Goal: Task Accomplishment & Management: Use online tool/utility

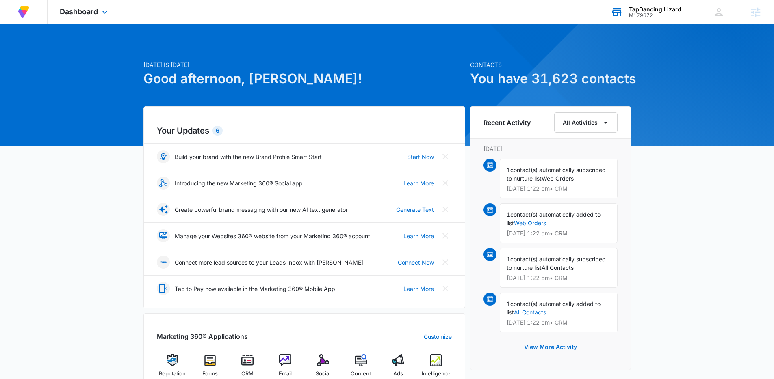
click at [642, 13] on div "M179672" at bounding box center [658, 16] width 59 height 6
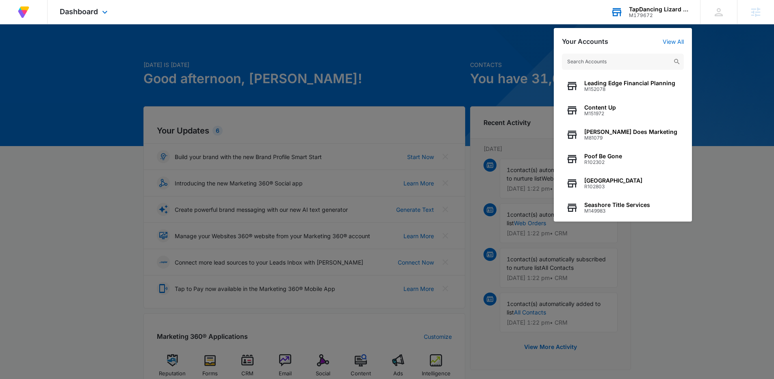
click at [647, 13] on div "M179672" at bounding box center [658, 16] width 59 height 6
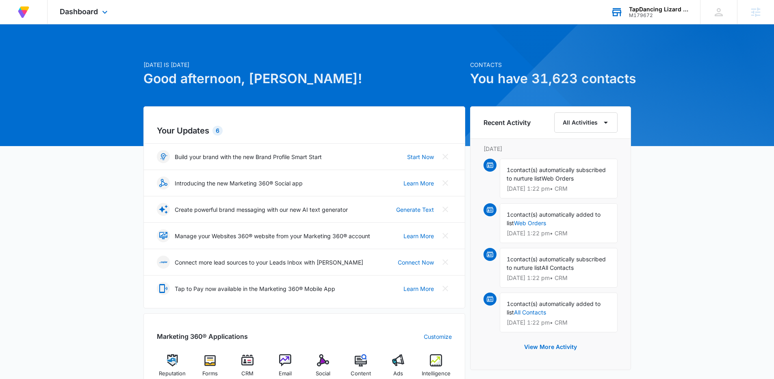
click at [646, 13] on div "M179672" at bounding box center [658, 16] width 59 height 6
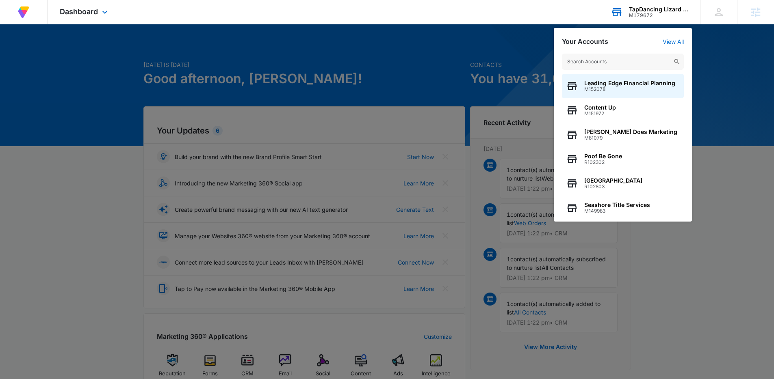
click at [632, 56] on input "text" at bounding box center [623, 62] width 122 height 16
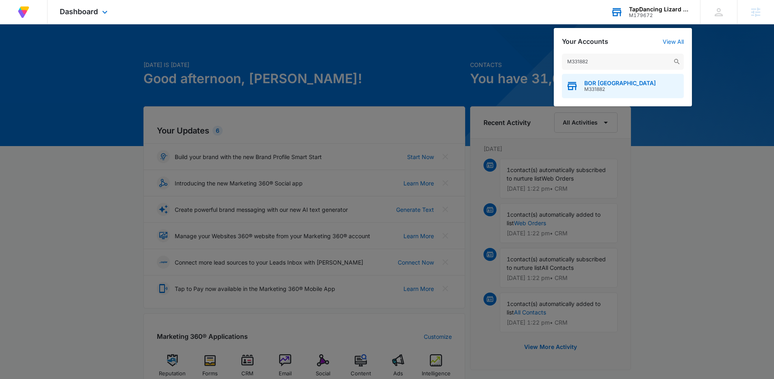
type input "M331882"
click at [606, 87] on span "M331882" at bounding box center [619, 90] width 71 height 6
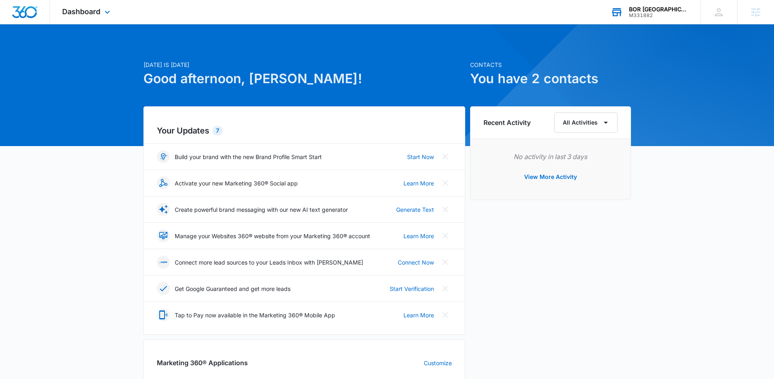
click at [653, 11] on div "BOR [GEOGRAPHIC_DATA]" at bounding box center [658, 9] width 59 height 6
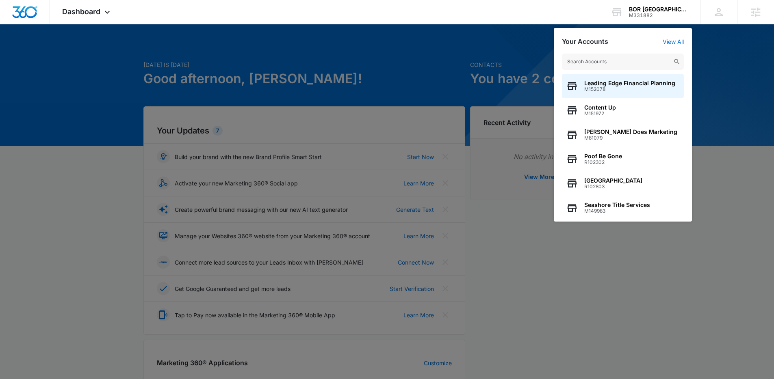
click at [283, 61] on div at bounding box center [387, 189] width 774 height 379
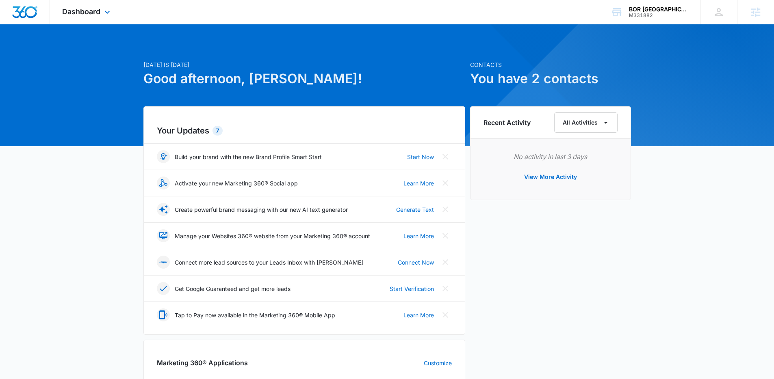
click at [106, 20] on div "Dashboard Apps Reputation Forms CRM Email Social Payments POS Ads Intelligence …" at bounding box center [87, 12] width 74 height 24
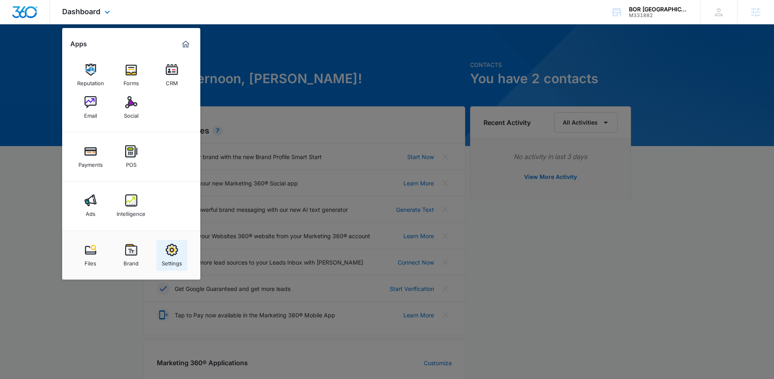
click at [170, 254] on img at bounding box center [172, 250] width 12 height 12
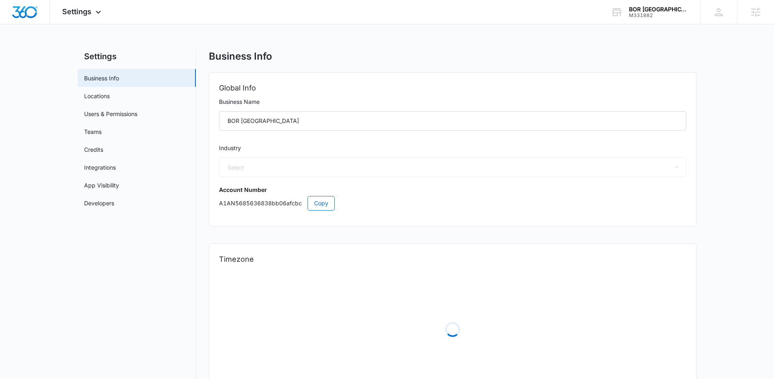
select select "4"
select select "US"
select select "America/[GEOGRAPHIC_DATA]"
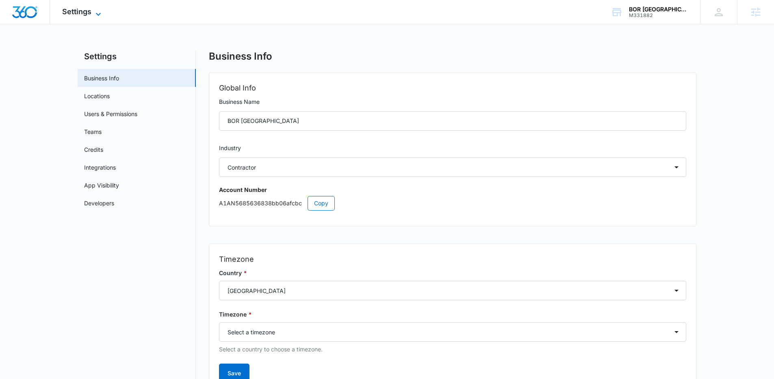
click at [101, 5] on div "Settings Apps Reputation Forms CRM Email Social Payments POS Ads Intelligence F…" at bounding box center [82, 12] width 65 height 24
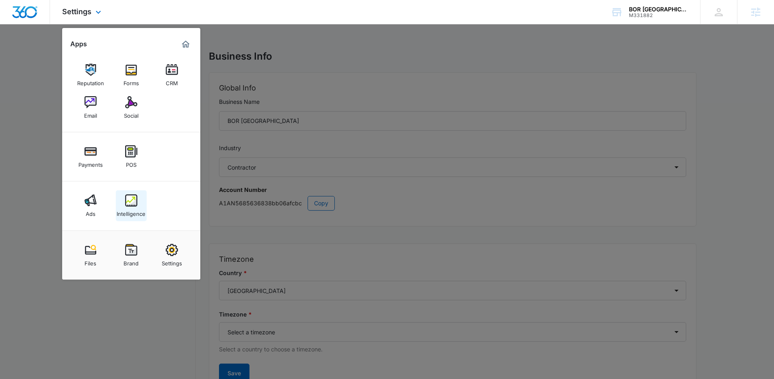
click at [140, 200] on link "Intelligence" at bounding box center [131, 206] width 31 height 31
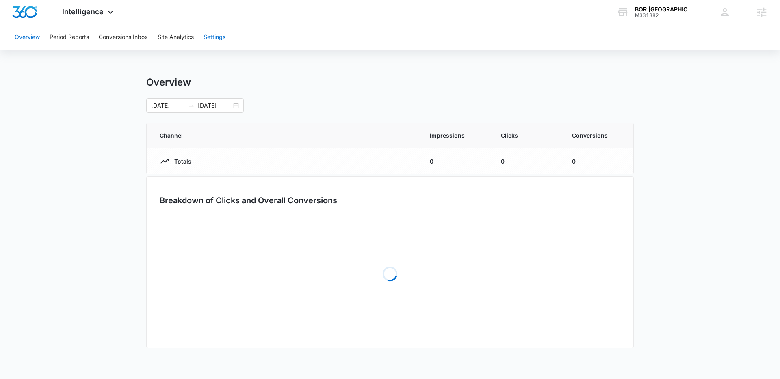
click at [221, 33] on button "Settings" at bounding box center [215, 37] width 22 height 26
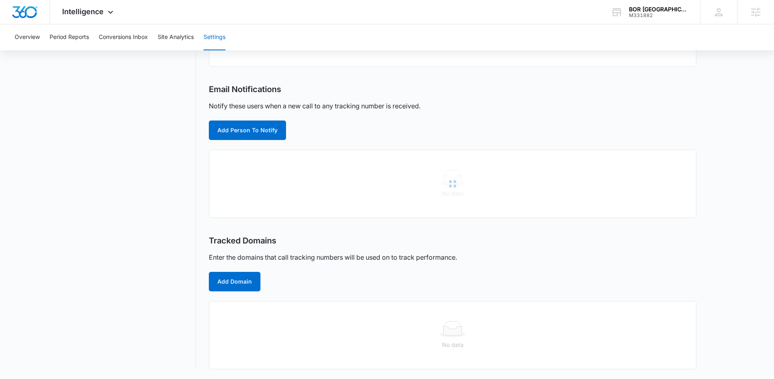
click at [238, 235] on div "Call Tracking Add Tracking Number Name Channel Ring-To Number Tracking Number N…" at bounding box center [452, 147] width 487 height 446
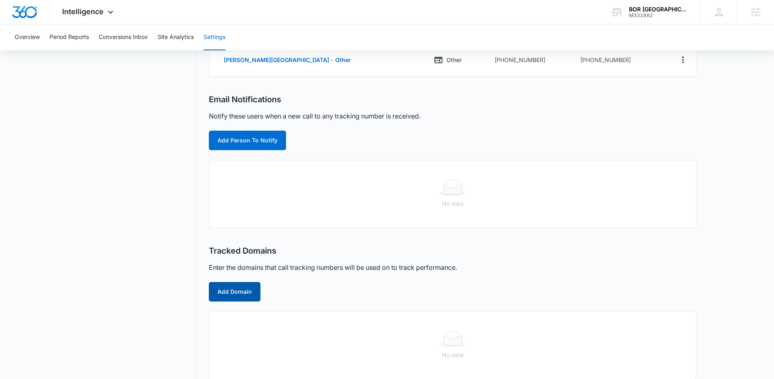
click at [245, 285] on button "Add Domain" at bounding box center [235, 291] width 52 height 19
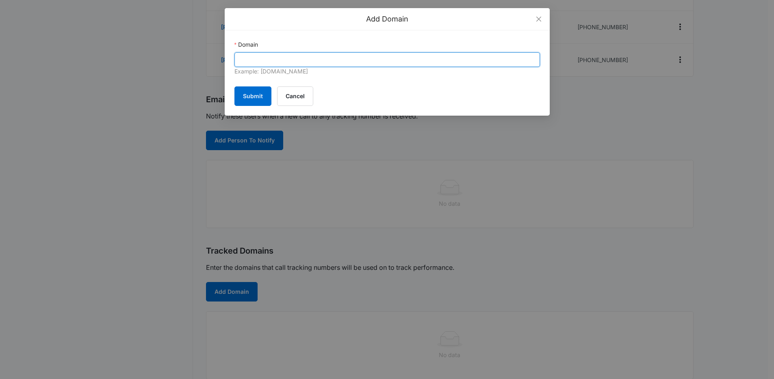
click at [270, 58] on input "Domain" at bounding box center [386, 59] width 305 height 15
paste input "bestoptionrestoration.com.baldwin-county"
type input "bestoptionrestoration.com.baldwin-county"
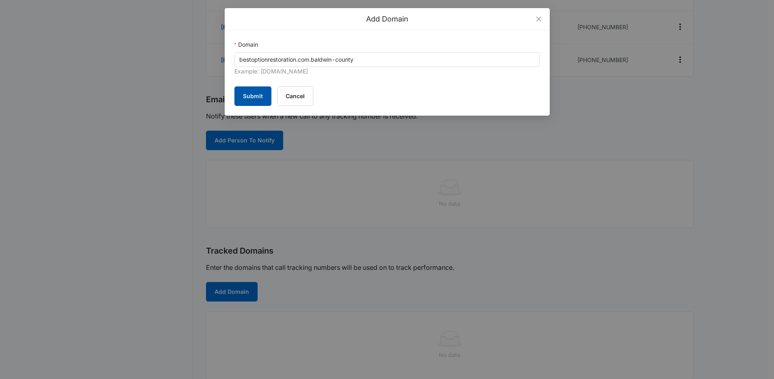
click at [252, 100] on button "Submit" at bounding box center [252, 96] width 37 height 19
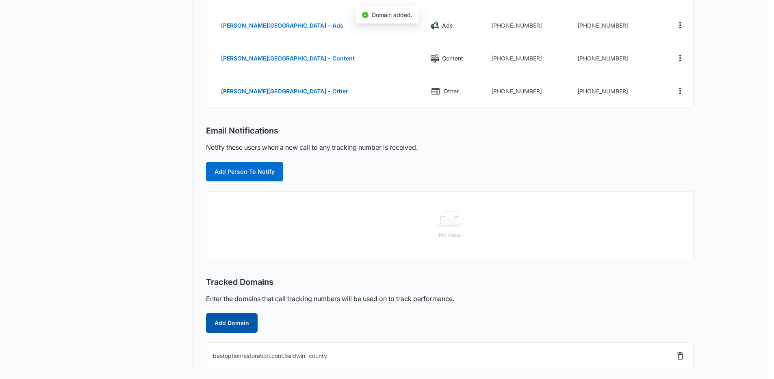
scroll to position [175, 0]
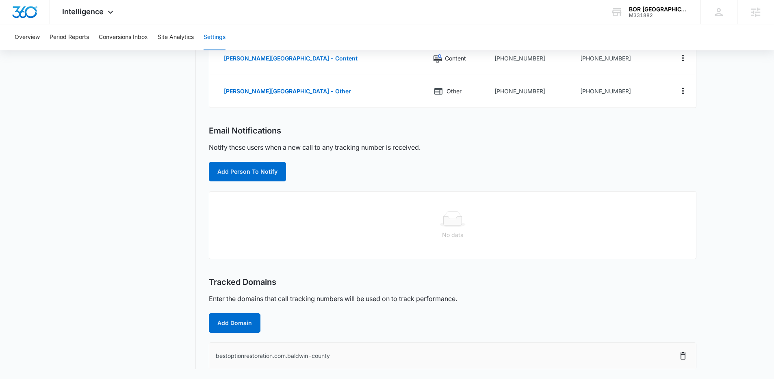
click at [337, 356] on td "bestoptionrestoration.com.baldwin-county" at bounding box center [411, 356] width 404 height 26
drag, startPoint x: 326, startPoint y: 355, endPoint x: 248, endPoint y: 348, distance: 78.7
click at [247, 348] on td "bestoptionrestoration.com.baldwin-county" at bounding box center [411, 356] width 404 height 26
copy td "bestoptionrestoration.com.baldwin-county"
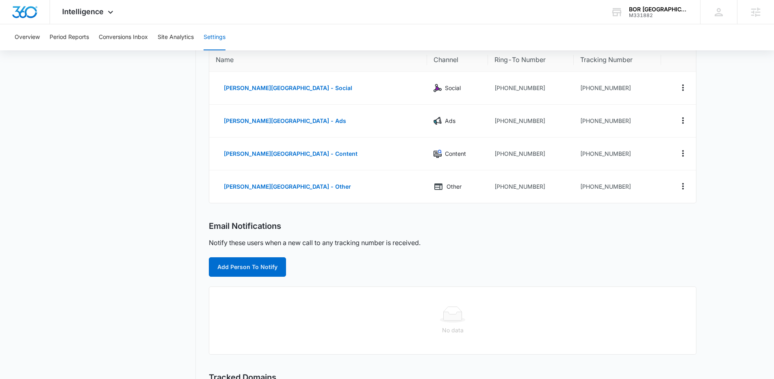
scroll to position [3, 0]
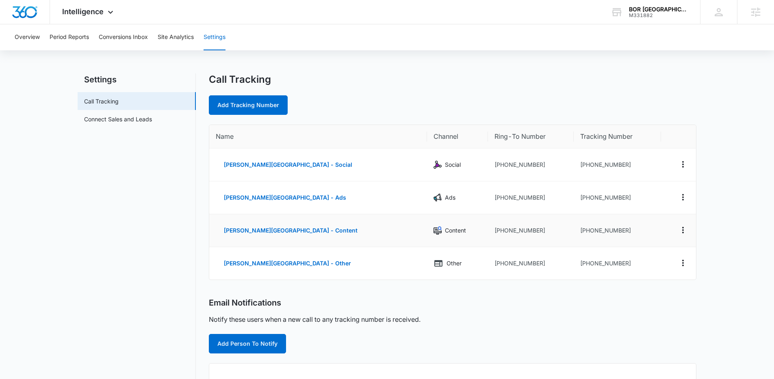
click at [599, 230] on td "[PHONE_NUMBER]" at bounding box center [617, 230] width 87 height 33
click at [600, 231] on td "[PHONE_NUMBER]" at bounding box center [617, 230] width 87 height 33
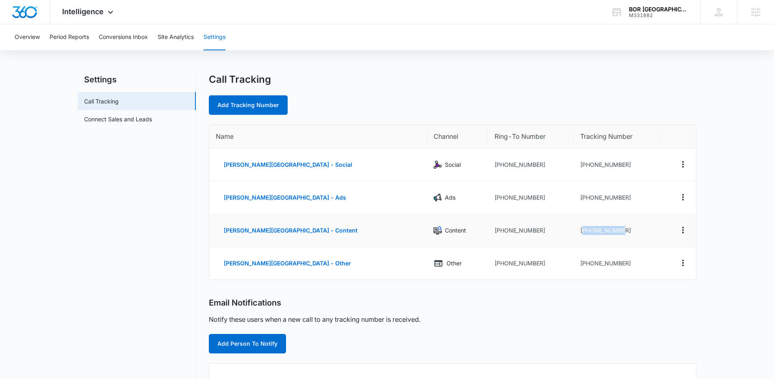
click at [609, 231] on td "[PHONE_NUMBER]" at bounding box center [617, 230] width 87 height 33
drag, startPoint x: 609, startPoint y: 231, endPoint x: 591, endPoint y: 230, distance: 17.9
click at [591, 230] on td "[PHONE_NUMBER]" at bounding box center [617, 230] width 87 height 33
